Goal: Task Accomplishment & Management: Manage account settings

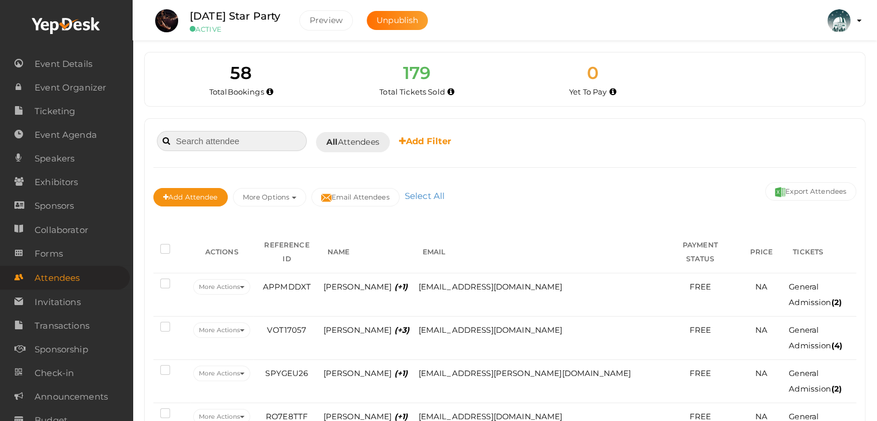
click at [224, 141] on input at bounding box center [232, 141] width 150 height 20
type input "oscar"
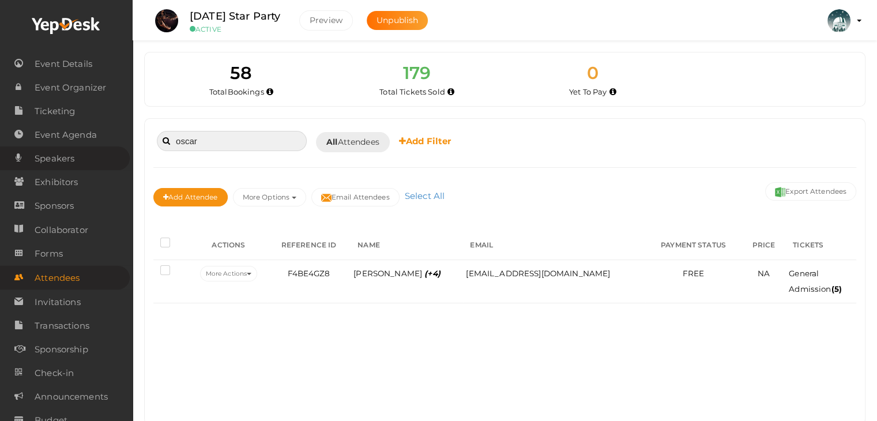
drag, startPoint x: 230, startPoint y: 144, endPoint x: 81, endPoint y: 150, distance: 149.4
click at [81, 150] on body "Discover Events How it works Powerful Registration / Ticketing Start selling yo…" at bounding box center [438, 210] width 877 height 421
click at [65, 107] on span "Ticketing" at bounding box center [55, 111] width 40 height 23
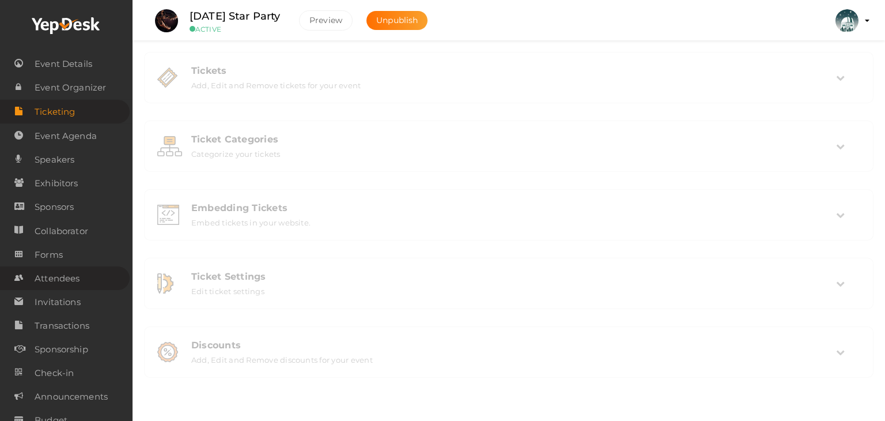
click at [59, 286] on span "Attendees" at bounding box center [57, 278] width 45 height 23
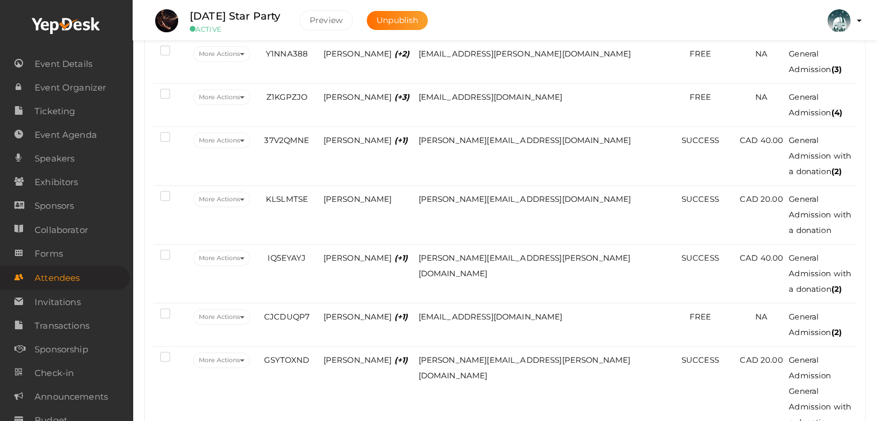
scroll to position [403, 0]
